Goal: Transaction & Acquisition: Purchase product/service

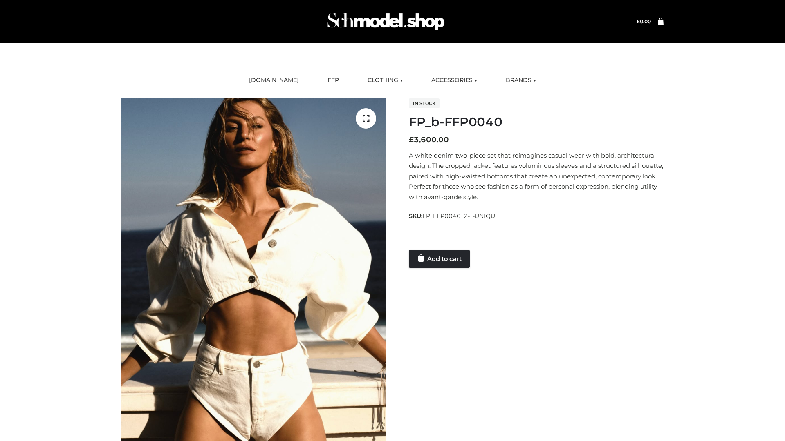
click at [440, 259] on link "Add to cart" at bounding box center [439, 259] width 61 height 18
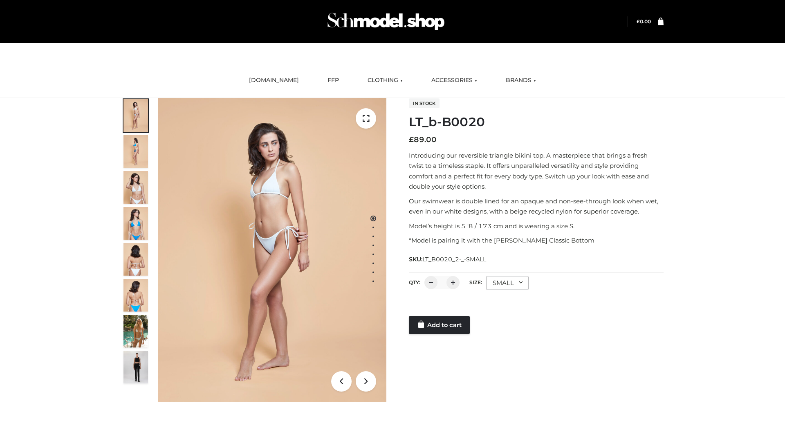
click at [440, 325] on link "Add to cart" at bounding box center [439, 325] width 61 height 18
